Goal: Task Accomplishment & Management: Use online tool/utility

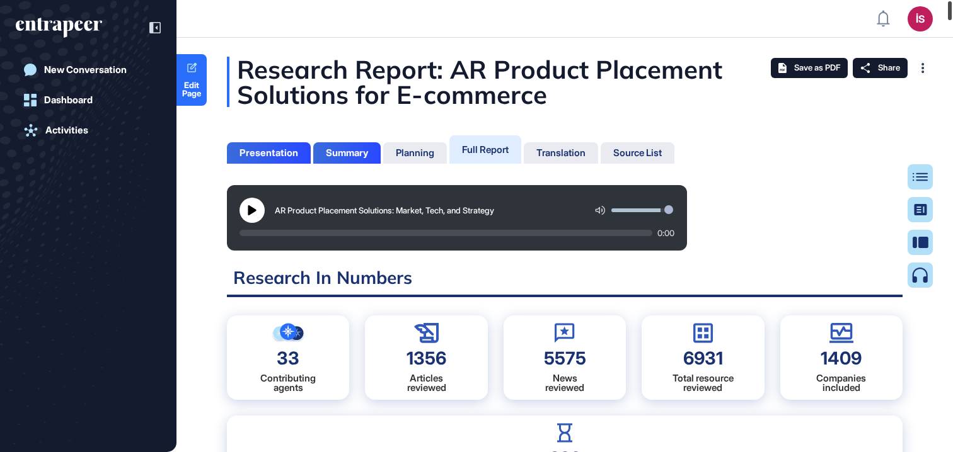
drag, startPoint x: 948, startPoint y: 379, endPoint x: 937, endPoint y: -17, distance: 396.5
click at [937, 0] on html "İS Admin Dashboard Dashboard Profile My Content Request More Data New Conversat…" at bounding box center [476, 226] width 953 height 452
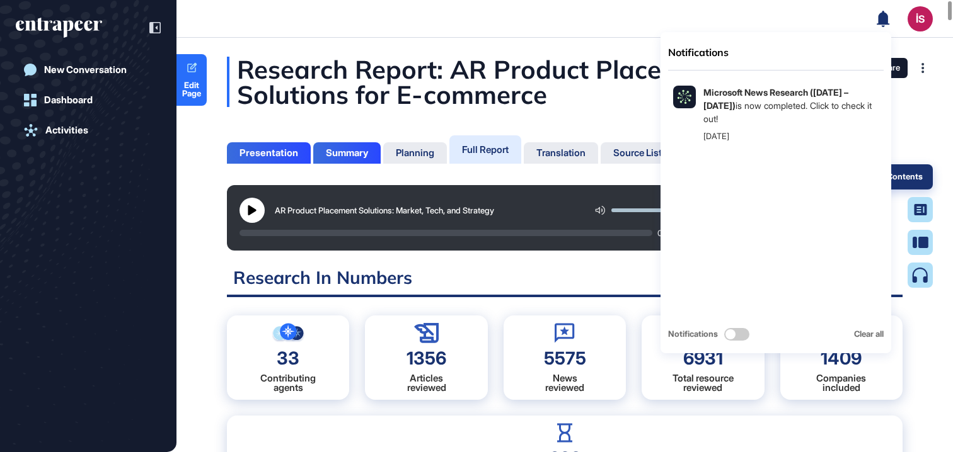
click at [920, 178] on div "Table of Contents" at bounding box center [880, 177] width 86 height 10
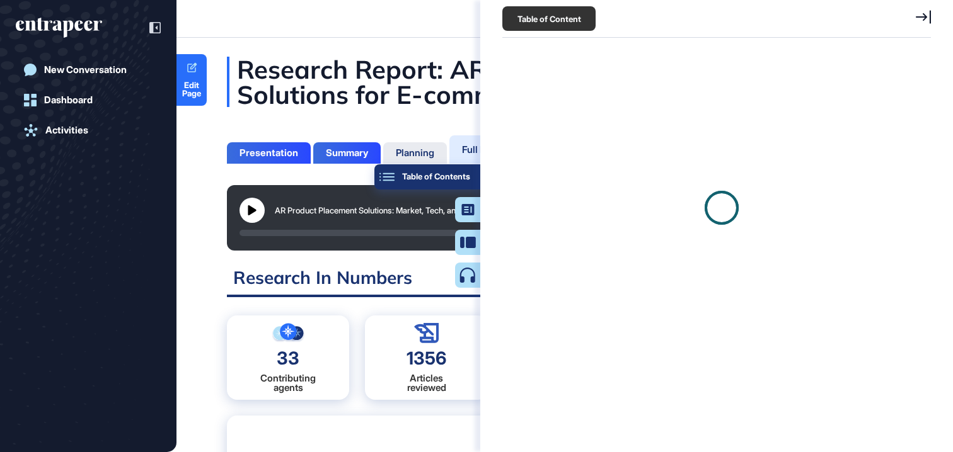
scroll to position [6, 1]
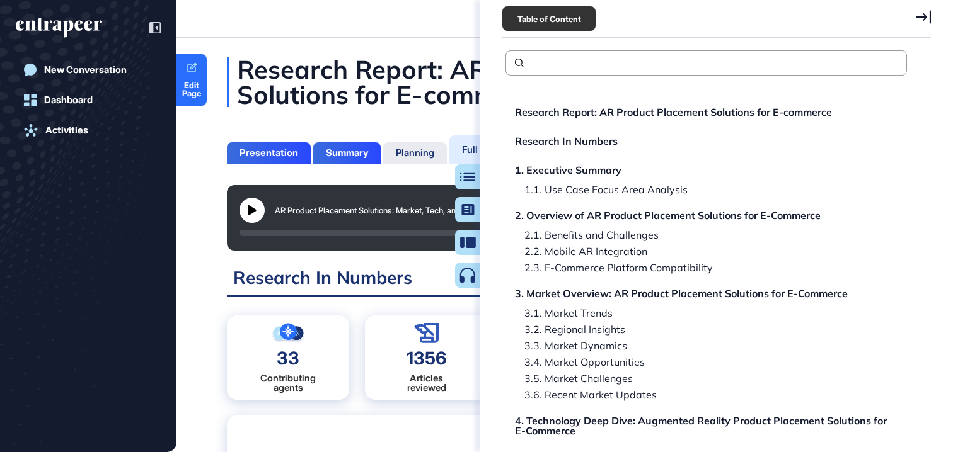
click at [193, 89] on span "Edit Page" at bounding box center [191, 89] width 30 height 16
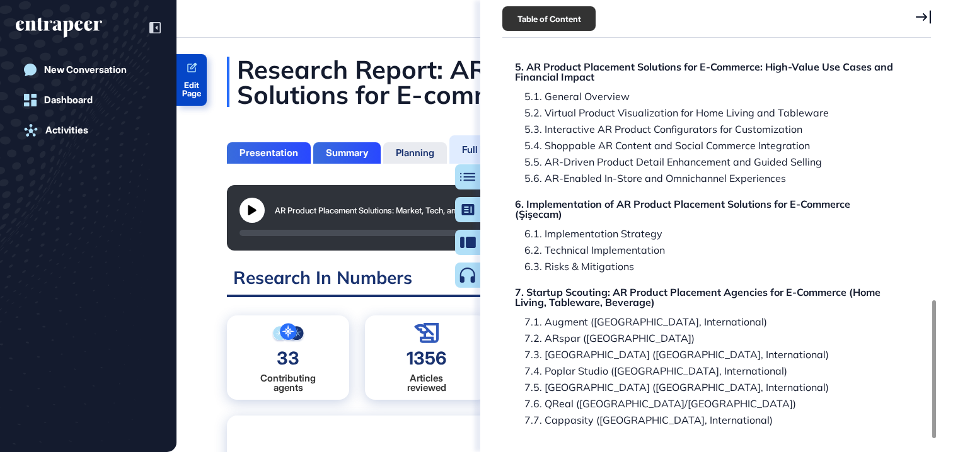
scroll to position [703, 0]
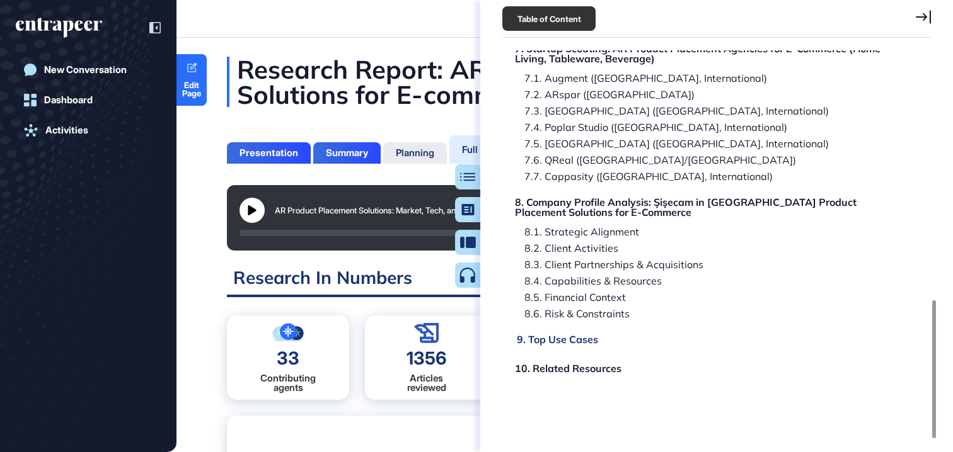
click at [573, 340] on div "9. Top Use Cases" at bounding box center [557, 340] width 81 height 10
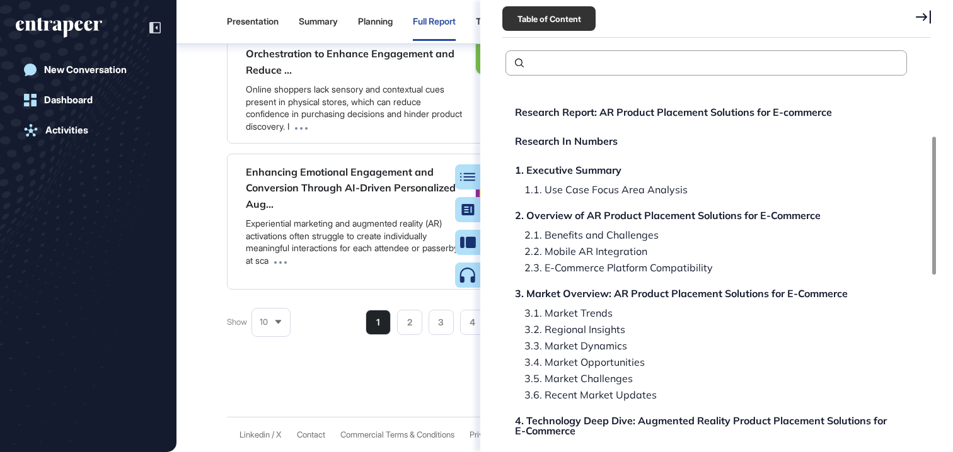
scroll to position [144684, 0]
click at [929, 20] on icon at bounding box center [923, 17] width 15 height 14
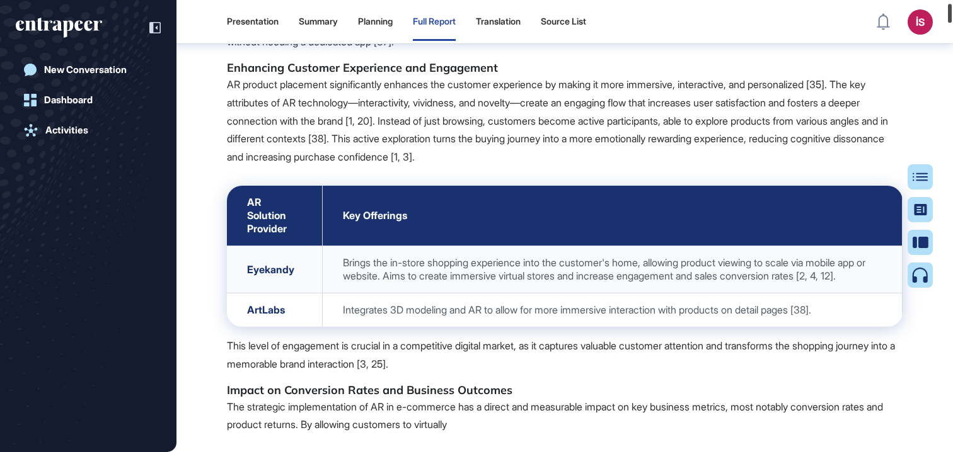
scroll to position [0, 0]
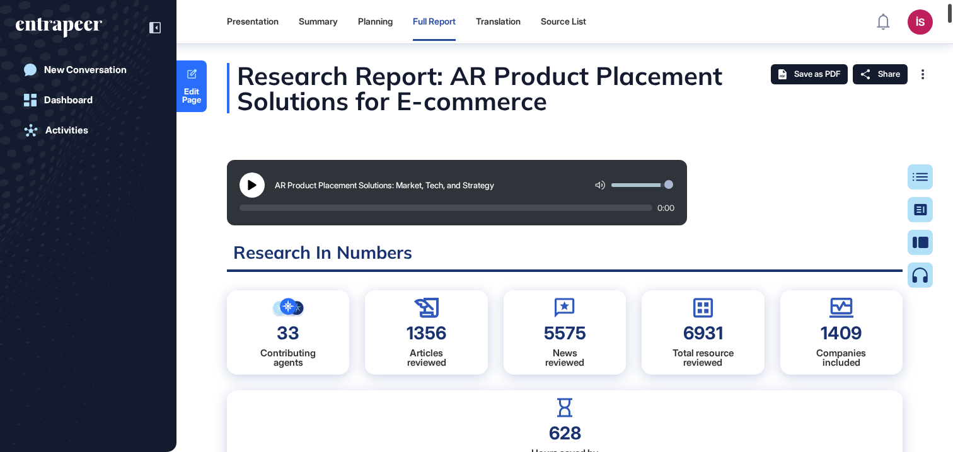
drag, startPoint x: 948, startPoint y: 367, endPoint x: 952, endPoint y: -75, distance: 441.8
click at [952, 0] on html "Presentation Summary Planning Full Report Translation Source List İS Admin Dash…" at bounding box center [476, 226] width 953 height 452
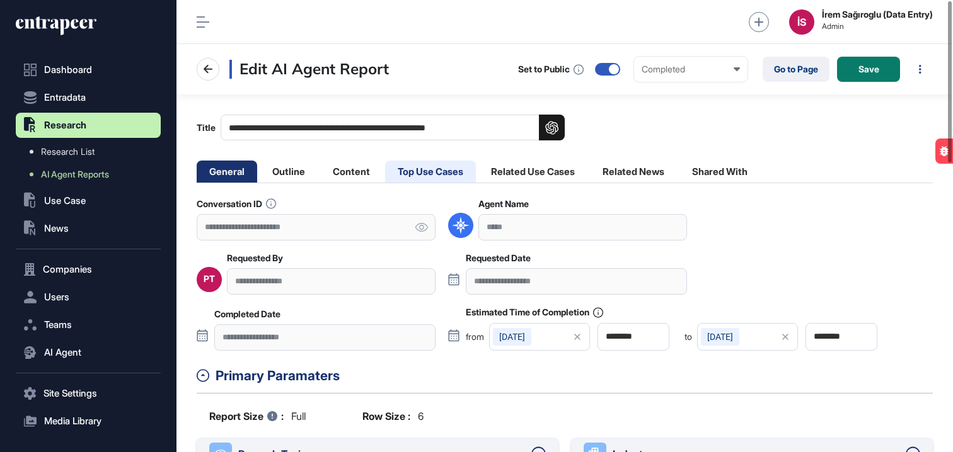
click at [456, 171] on li "Top Use Cases" at bounding box center [430, 172] width 91 height 22
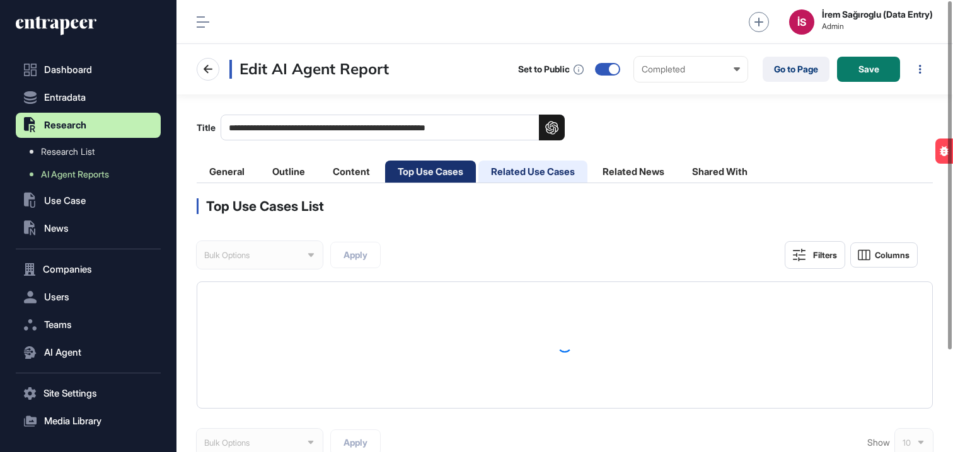
click at [548, 175] on li "Related Use Cases" at bounding box center [532, 172] width 109 height 22
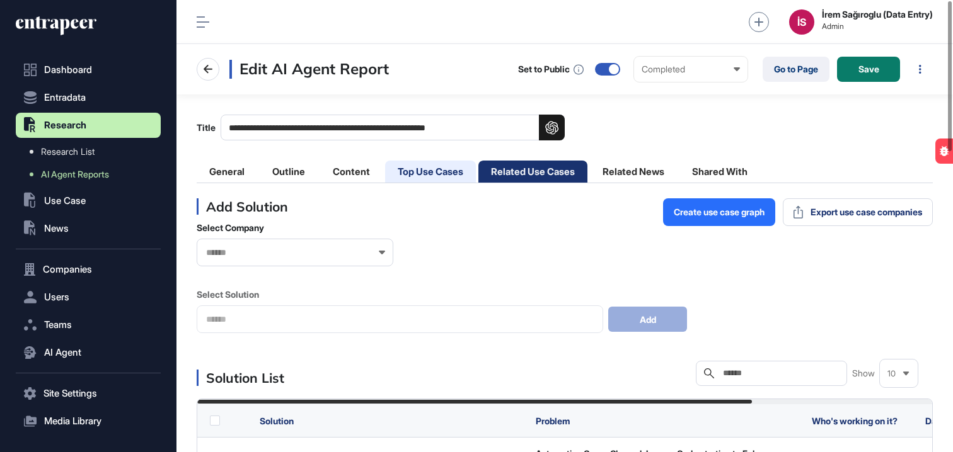
click at [456, 175] on li "Top Use Cases" at bounding box center [430, 172] width 91 height 22
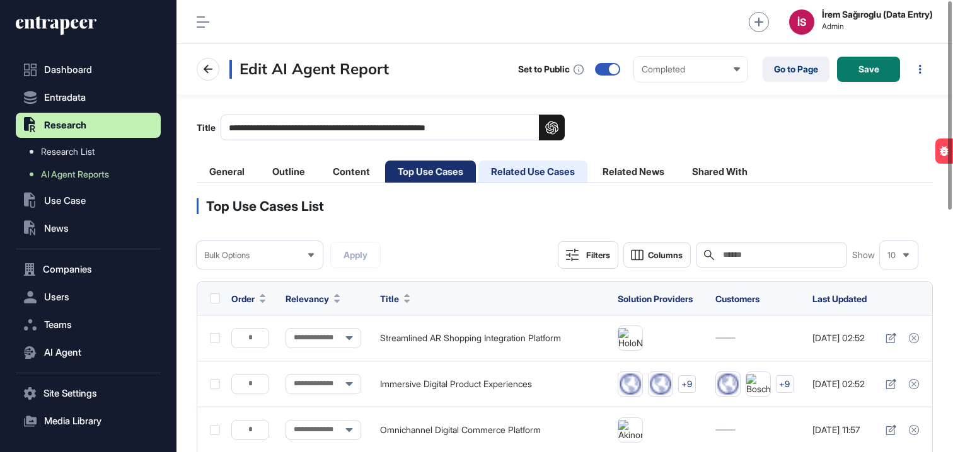
click at [556, 175] on li "Related Use Cases" at bounding box center [532, 172] width 109 height 22
